Goal: Information Seeking & Learning: Learn about a topic

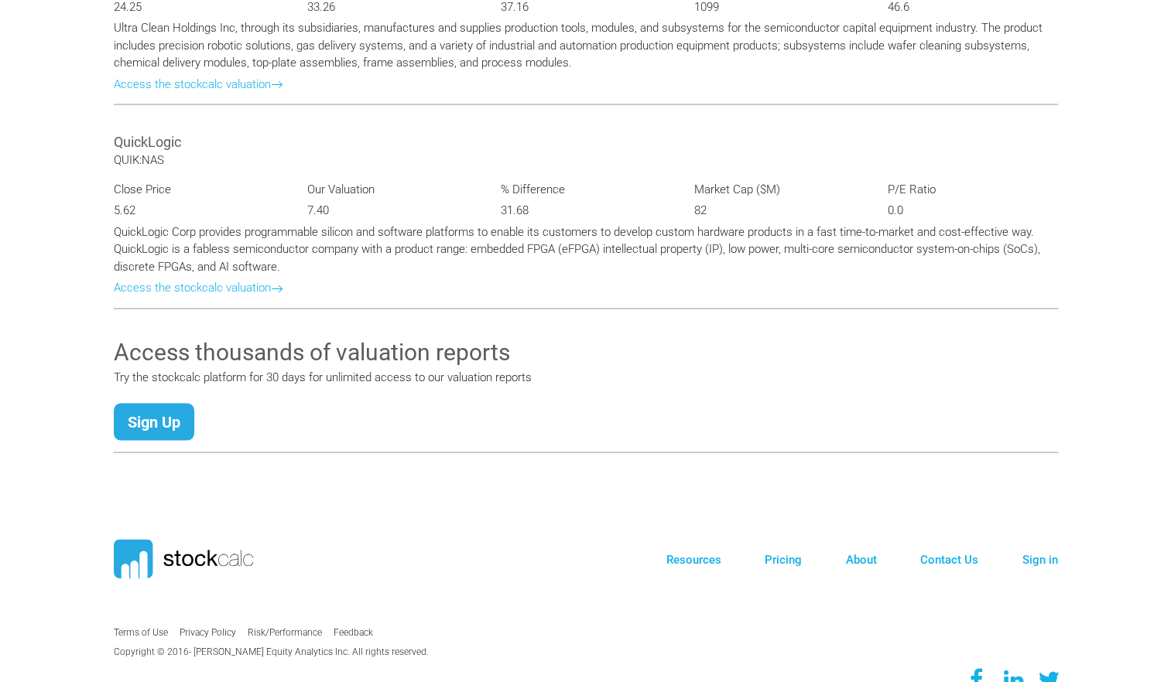
scroll to position [2952, 0]
